Goal: Check status

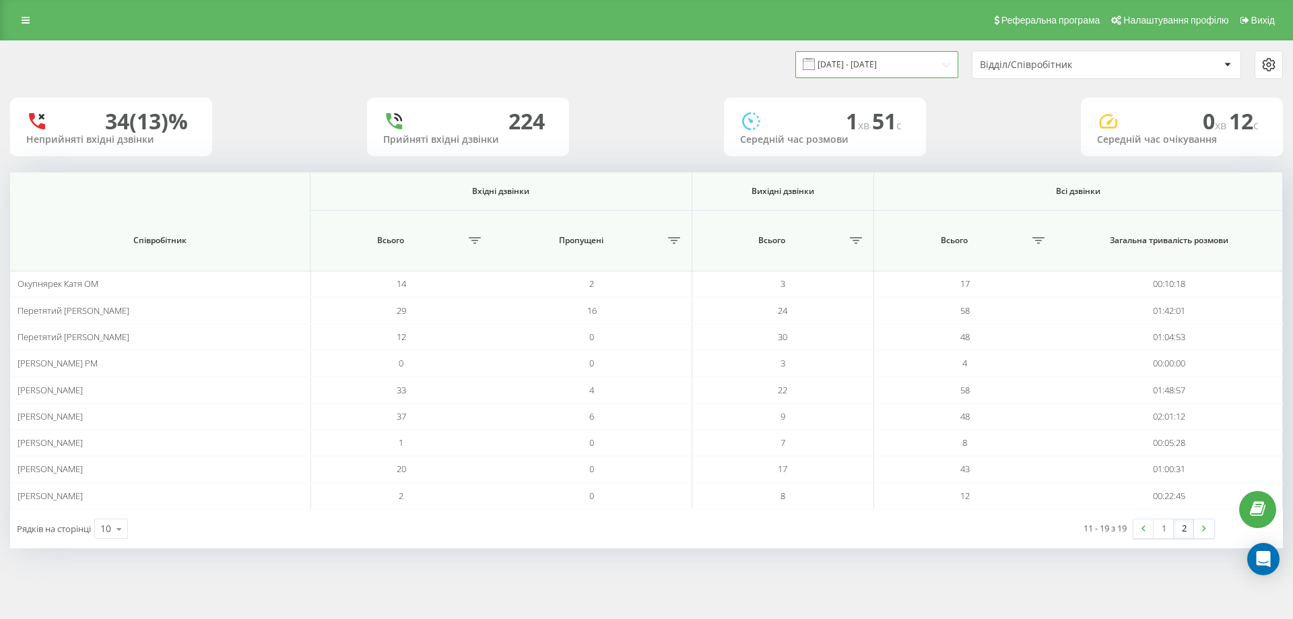
click at [915, 71] on input "[DATE] - [DATE]" at bounding box center [876, 64] width 163 height 26
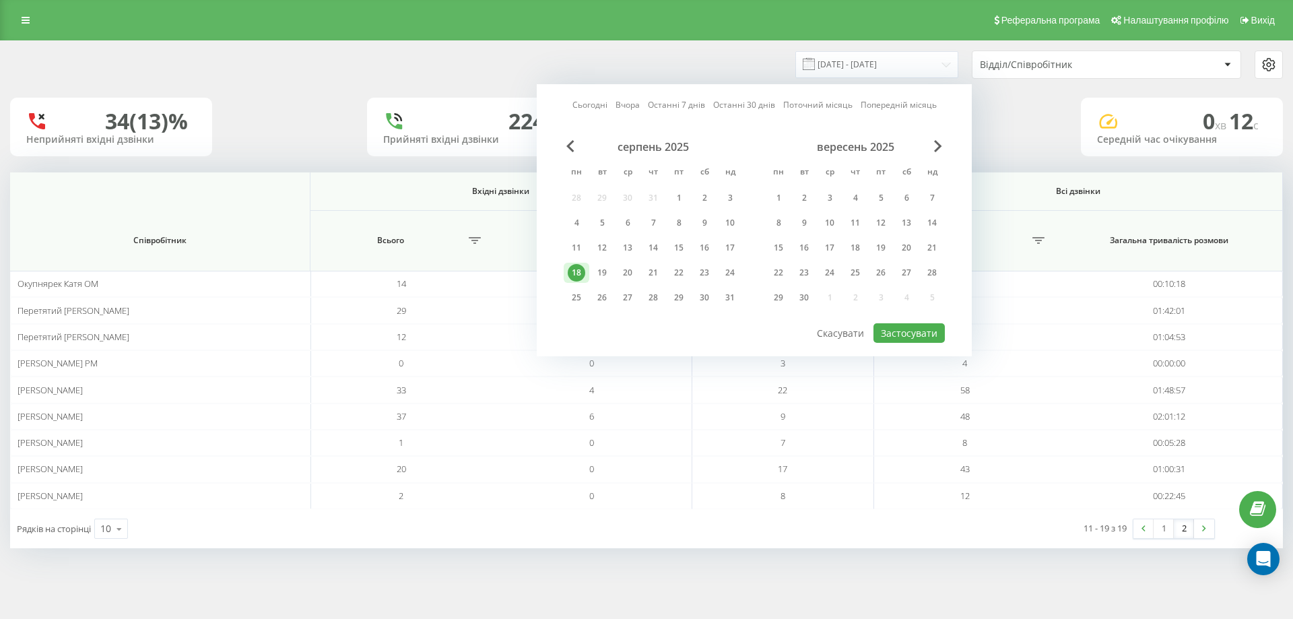
click at [582, 106] on link "Сьогодні" at bounding box center [589, 104] width 35 height 13
click at [908, 321] on div "серпень 2025 пн вт ср чт пт сб нд 28 29 30 31 1 2 3 4 5 6 7 8 9 10 11 12 13 14 …" at bounding box center [754, 231] width 381 height 182
click at [904, 328] on button "Застосувати" at bounding box center [908, 333] width 71 height 20
type input "[DATE] - [DATE]"
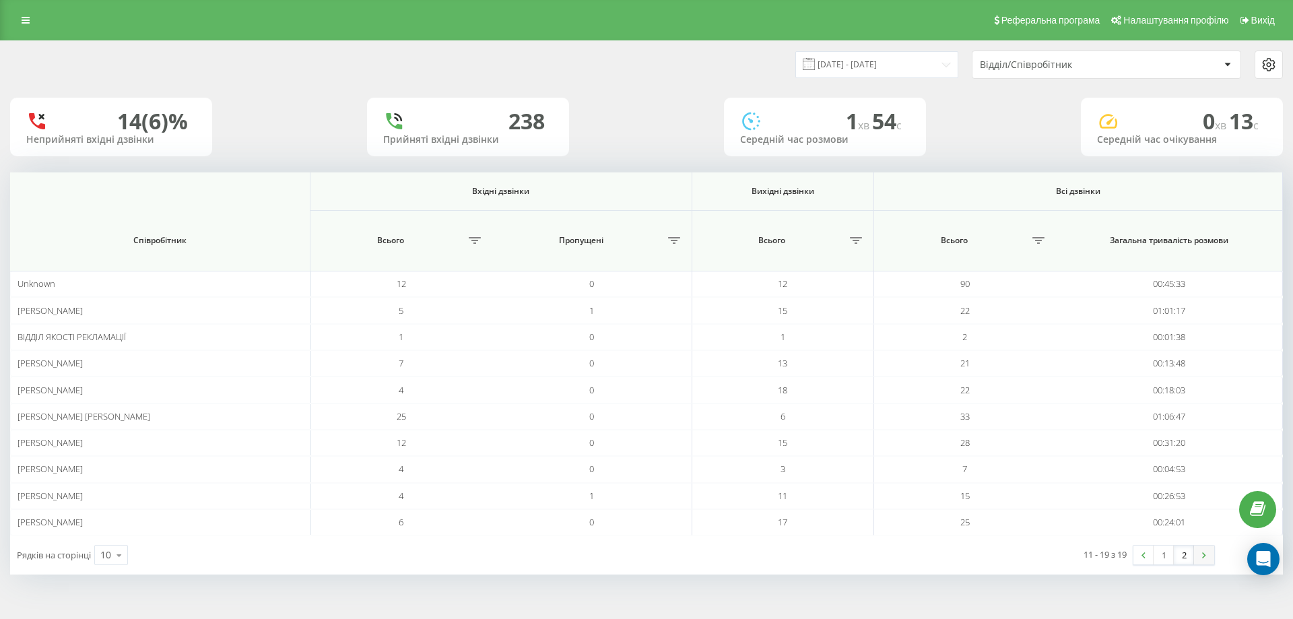
click at [1200, 554] on link at bounding box center [1204, 554] width 20 height 19
click at [1159, 553] on link "1" at bounding box center [1163, 554] width 20 height 19
click at [1202, 559] on link at bounding box center [1204, 554] width 20 height 19
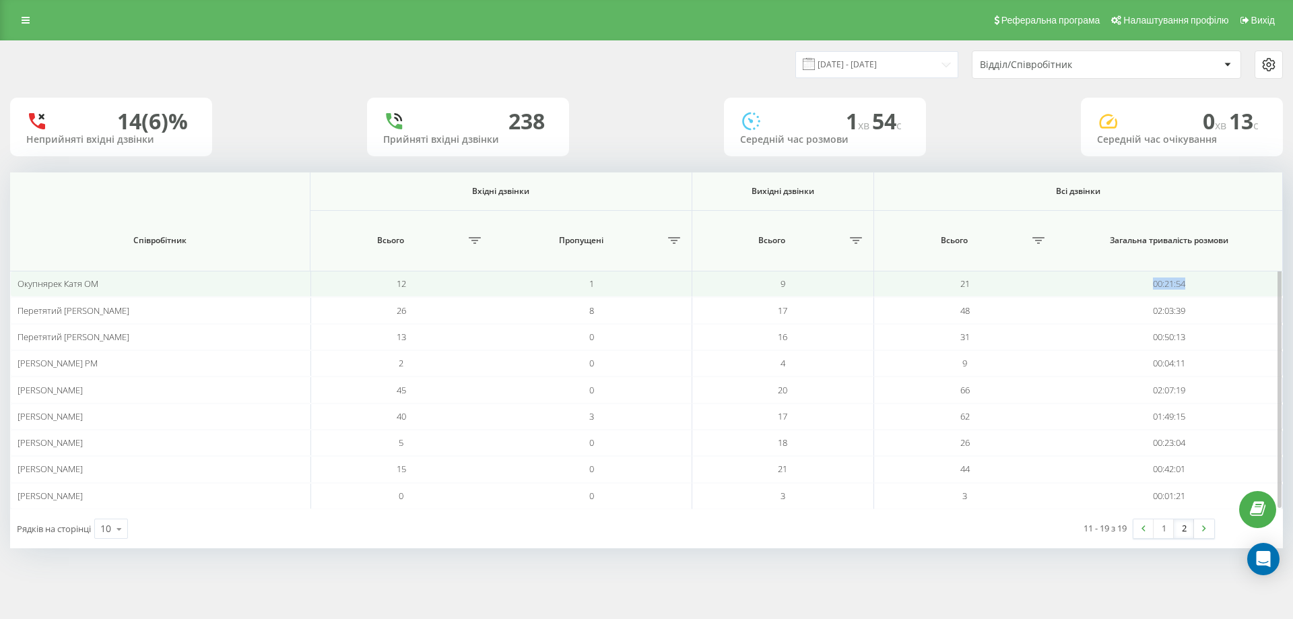
drag, startPoint x: 1213, startPoint y: 279, endPoint x: 1121, endPoint y: 275, distance: 91.6
click at [1121, 275] on td "00:21:54" at bounding box center [1170, 284] width 228 height 26
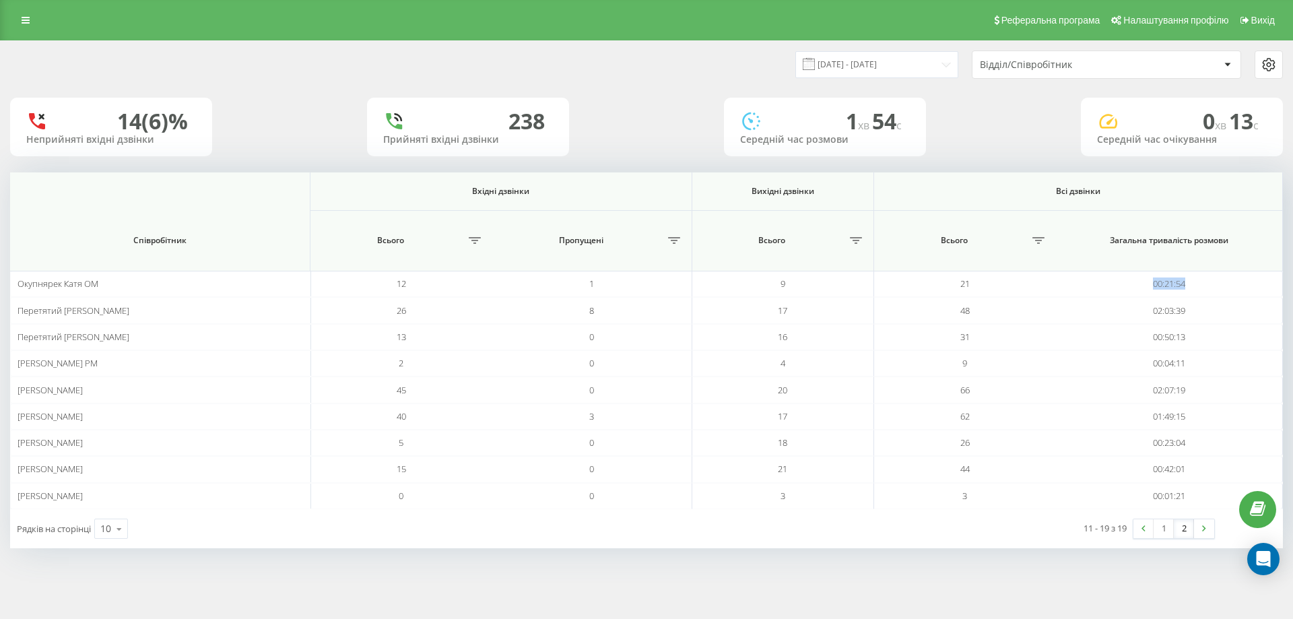
copy td "00:21:54"
